Goal: Task Accomplishment & Management: Manage account settings

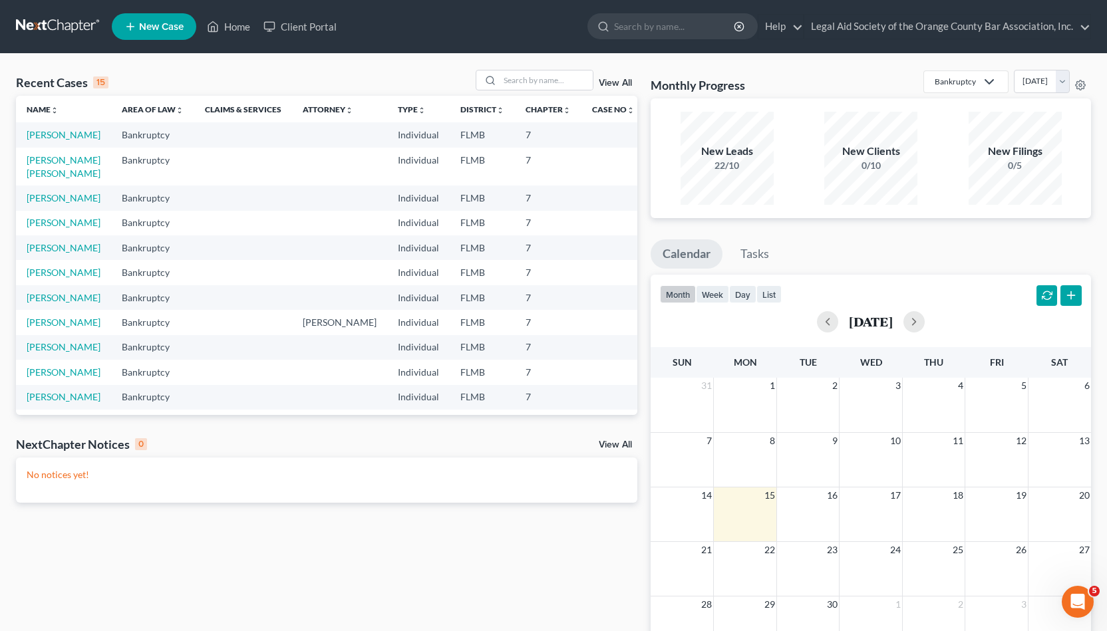
click at [63, 28] on link at bounding box center [58, 27] width 85 height 24
click at [615, 80] on link "View All" at bounding box center [615, 82] width 33 height 9
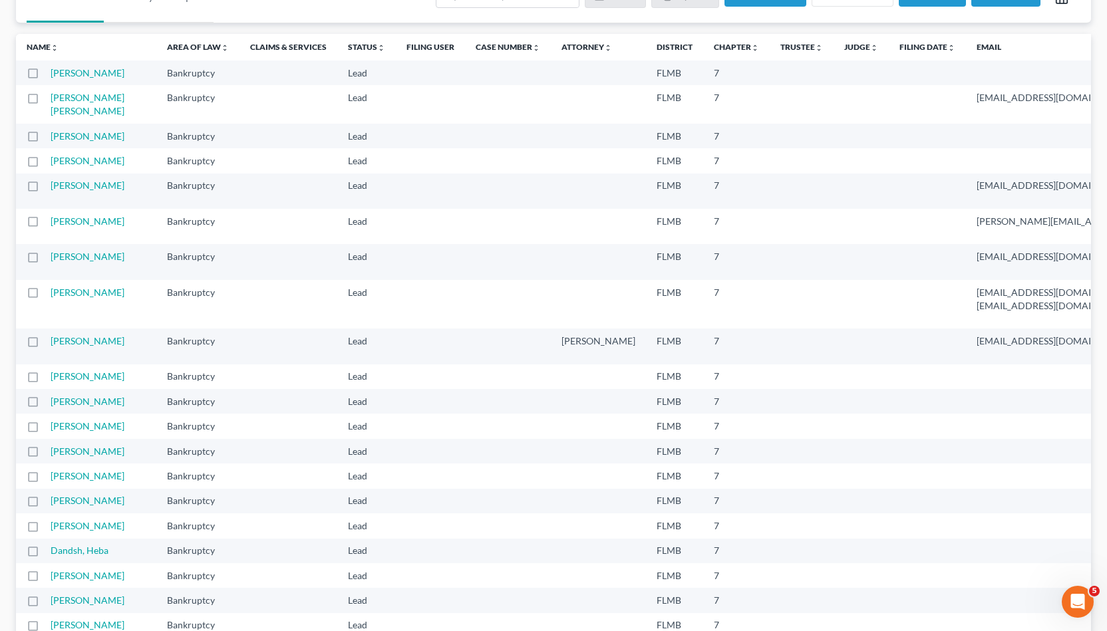
scroll to position [97, 0]
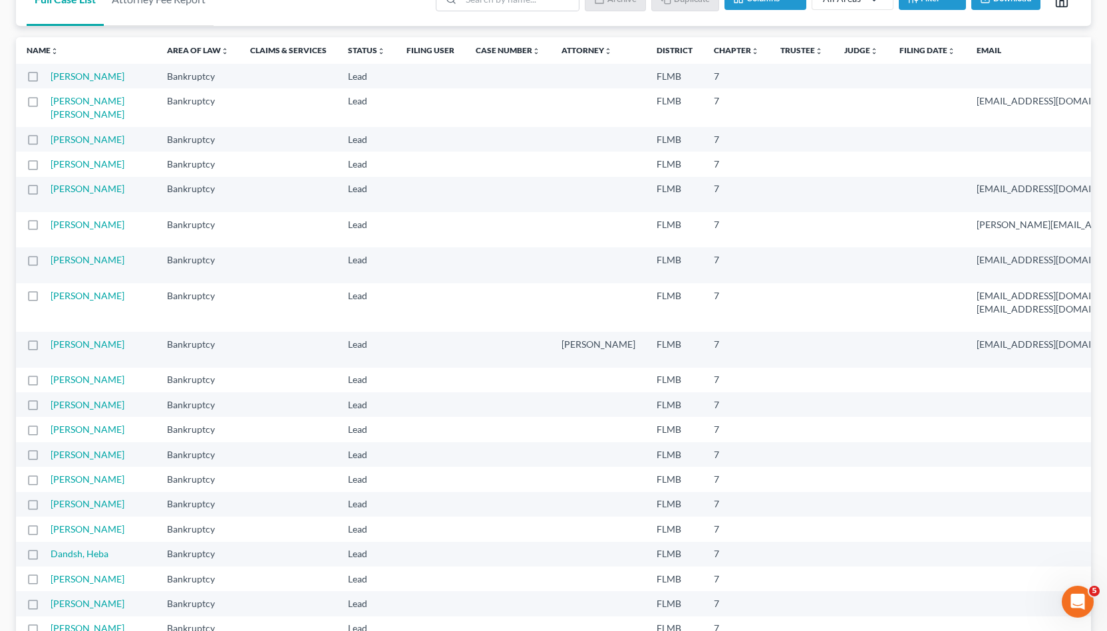
click at [37, 56] on th "Name unfold_more expand_more expand_less" at bounding box center [86, 50] width 140 height 27
click at [37, 51] on link "Name unfold_more expand_more expand_less" at bounding box center [43, 50] width 32 height 10
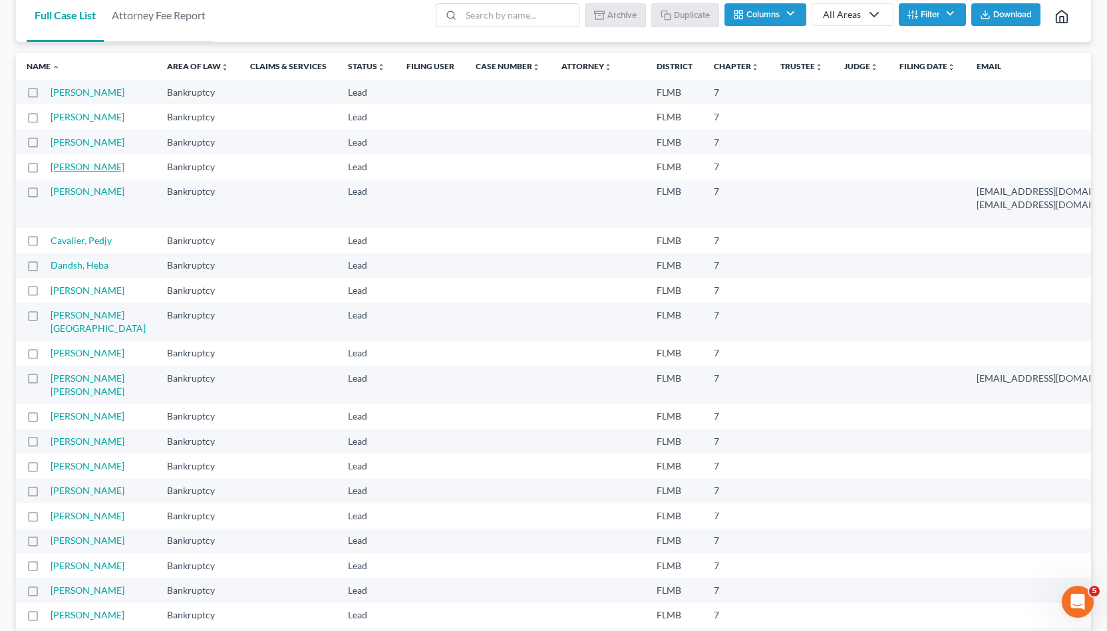
scroll to position [75, 0]
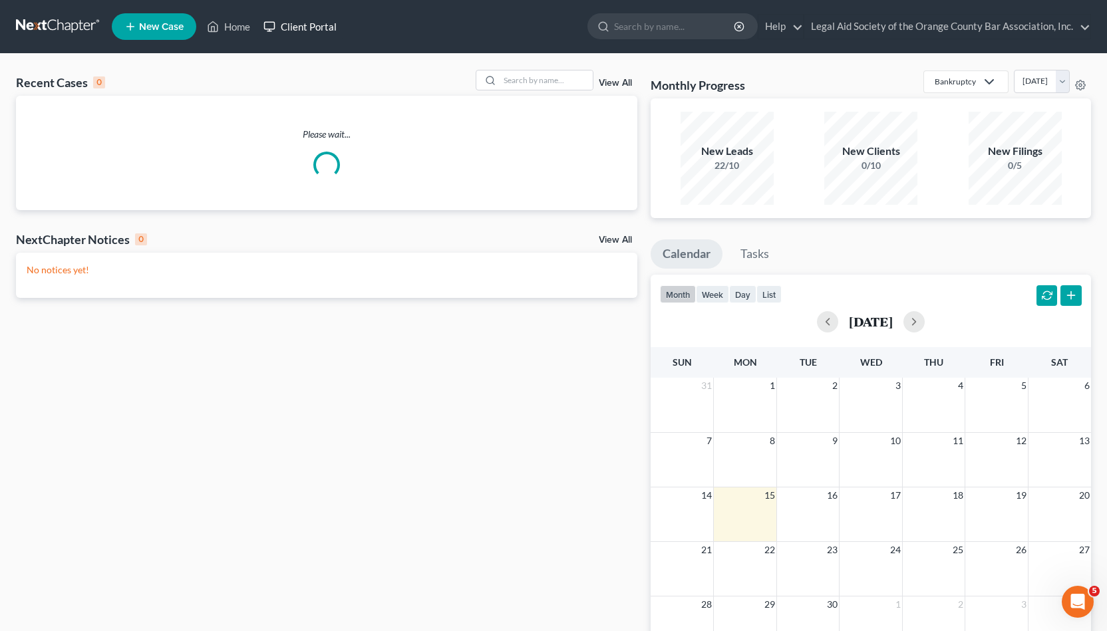
click at [321, 23] on link "Client Portal" at bounding box center [300, 27] width 86 height 24
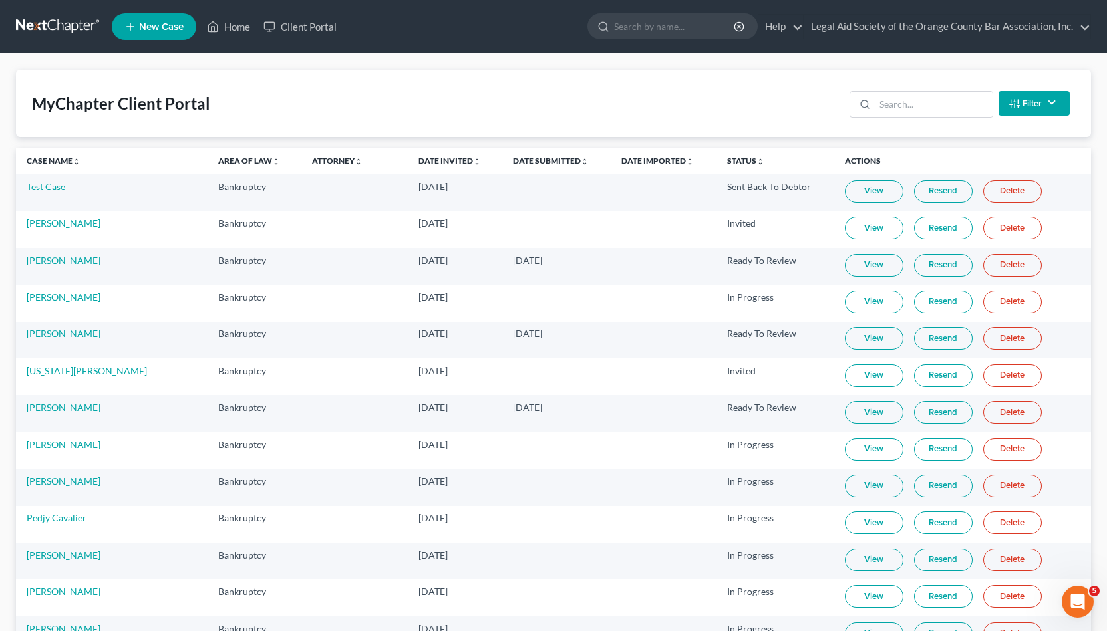
click at [53, 264] on link "[PERSON_NAME]" at bounding box center [64, 260] width 74 height 11
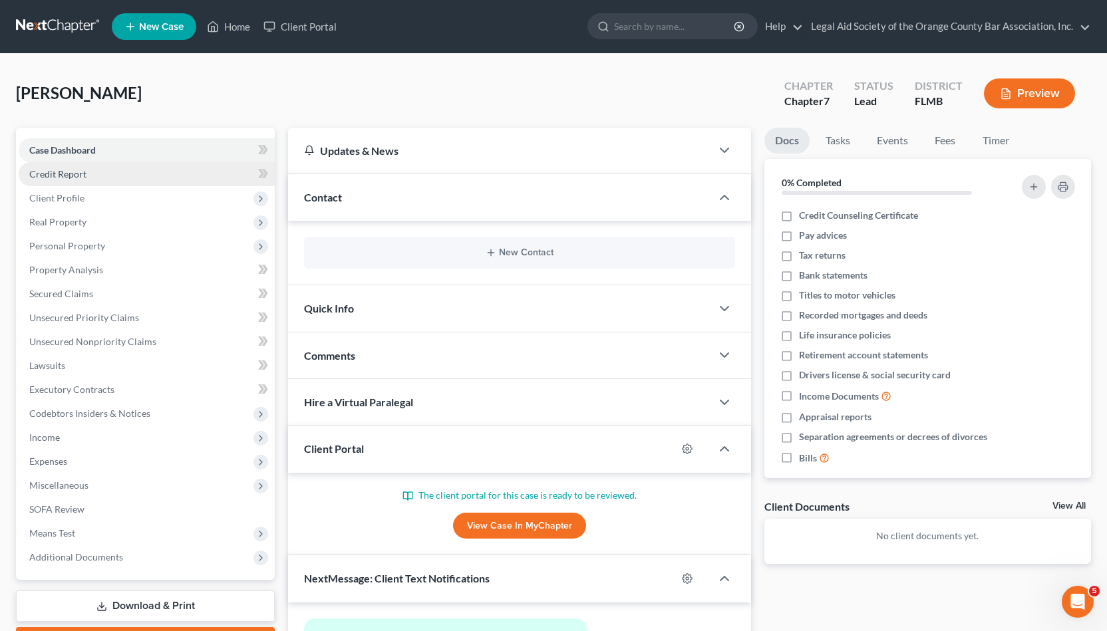
click at [183, 168] on link "Credit Report" at bounding box center [147, 174] width 256 height 24
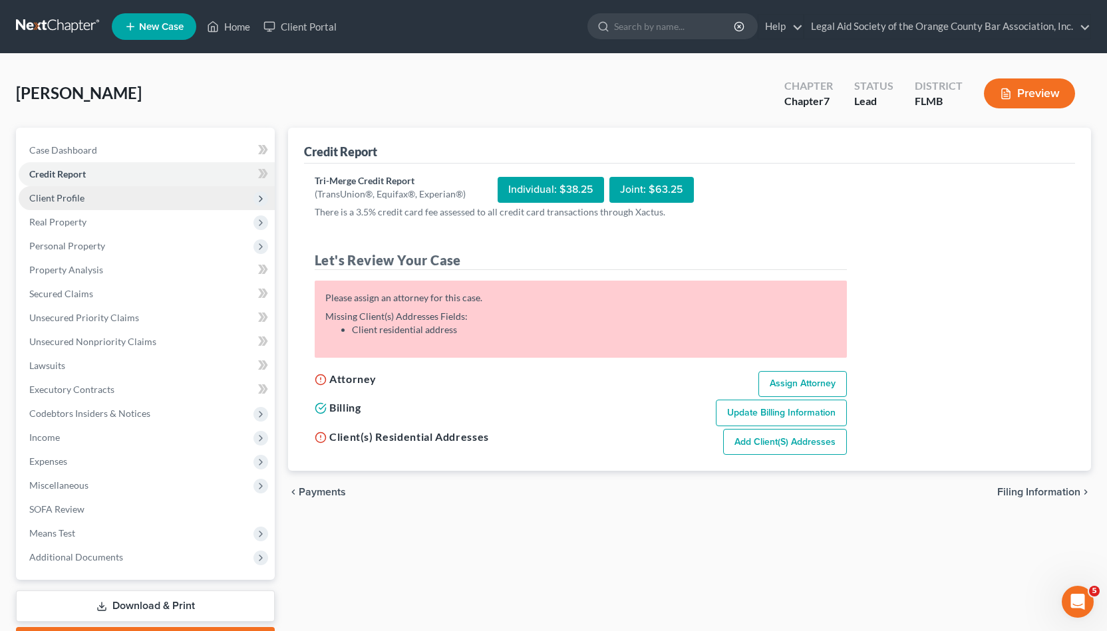
click at [183, 199] on span "Client Profile" at bounding box center [147, 198] width 256 height 24
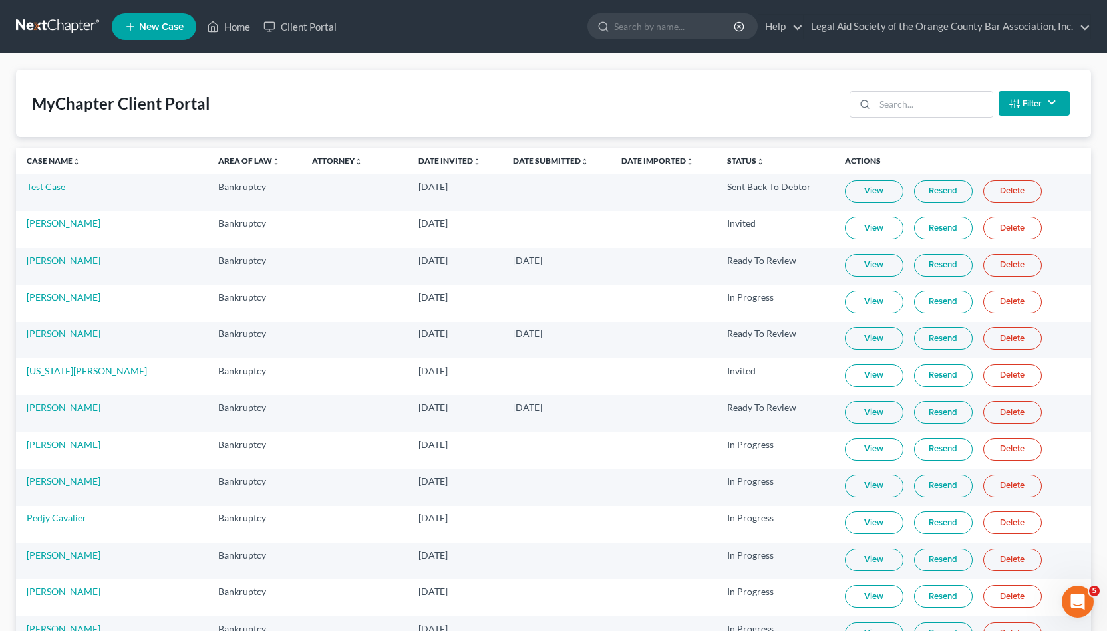
click at [862, 263] on link "View" at bounding box center [874, 265] width 59 height 23
